Goal: Task Accomplishment & Management: Manage account settings

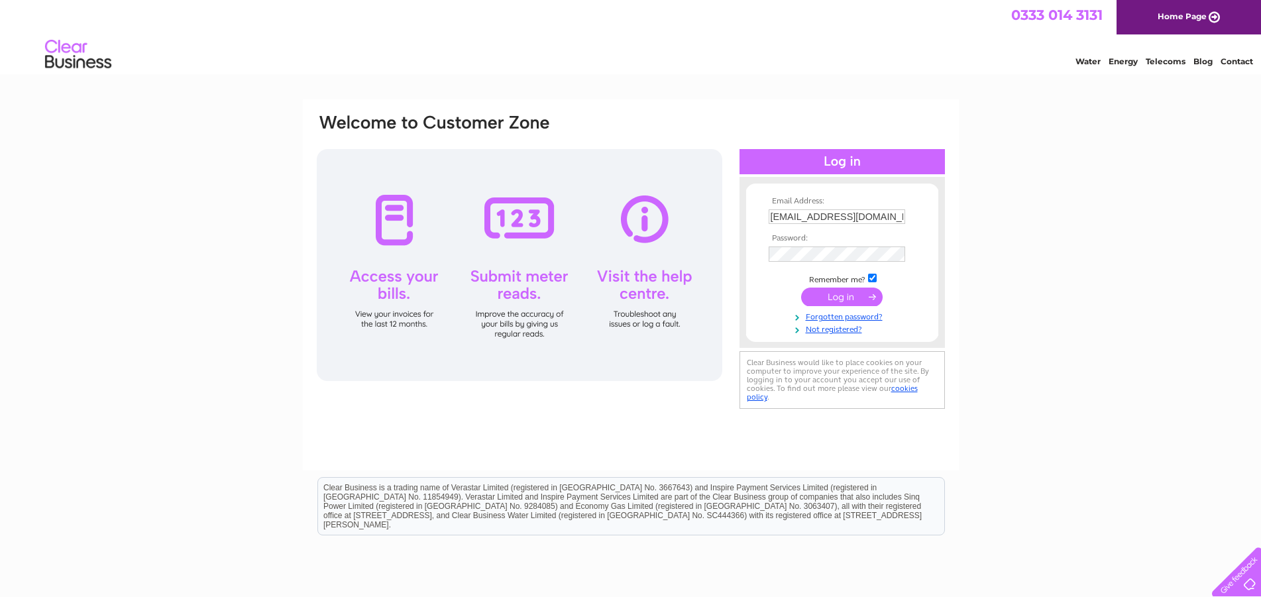
click at [833, 291] on input "submit" at bounding box center [842, 297] width 82 height 19
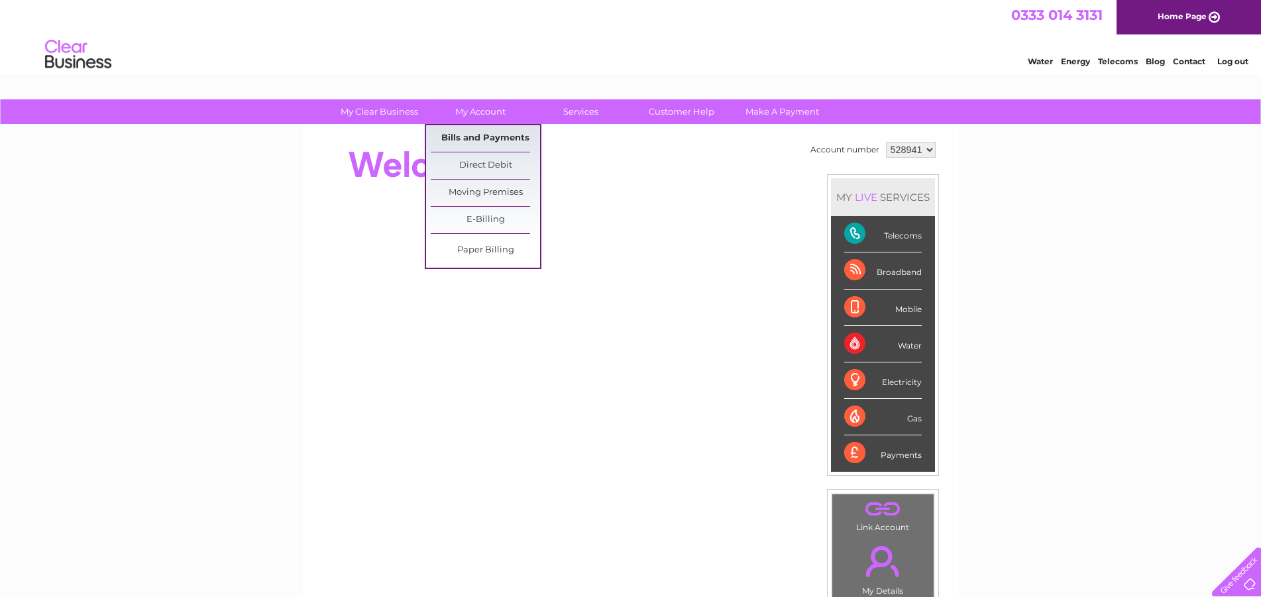
click at [487, 145] on link "Bills and Payments" at bounding box center [485, 138] width 109 height 27
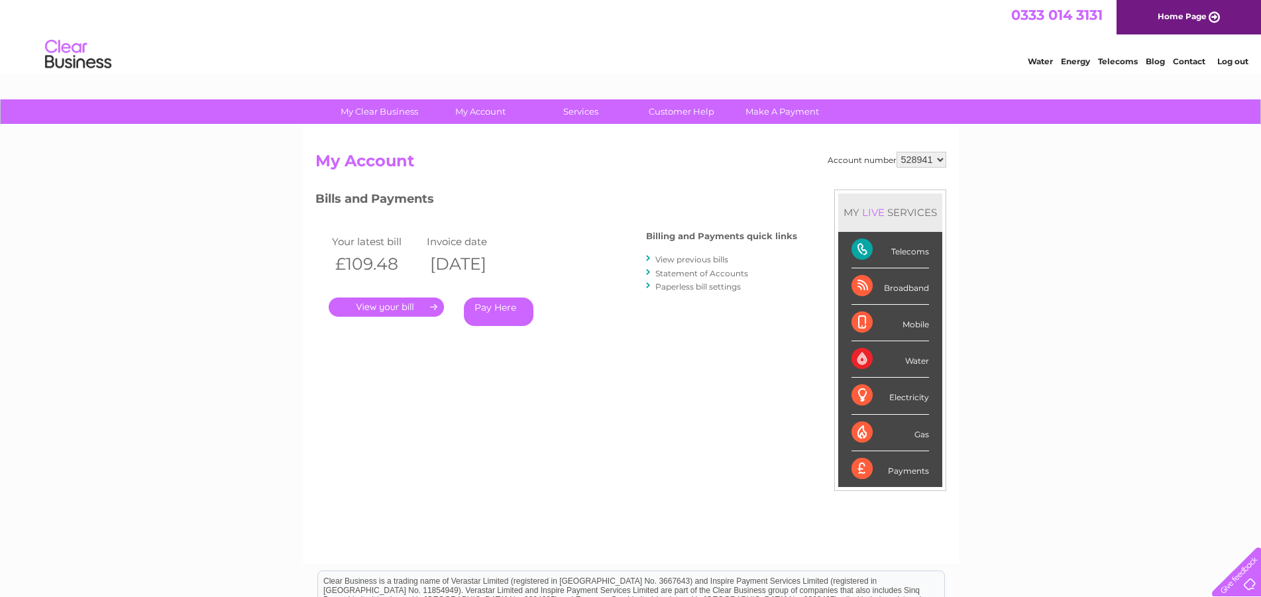
click at [412, 307] on link "." at bounding box center [386, 307] width 115 height 19
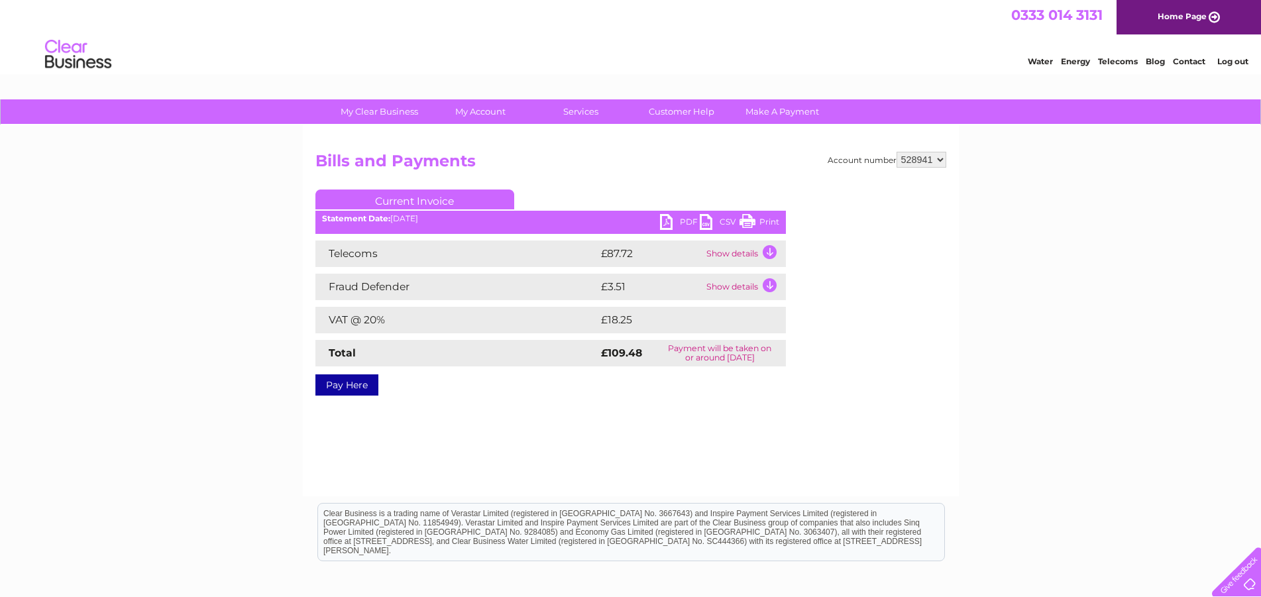
click at [691, 221] on link "PDF" at bounding box center [680, 223] width 40 height 19
